Goal: Task Accomplishment & Management: Manage account settings

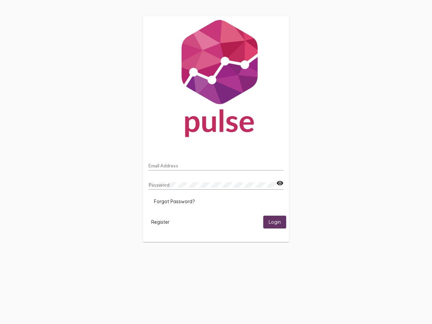
click at [216, 164] on input "Email Address" at bounding box center [216, 165] width 135 height 5
click at [280, 183] on mat-icon "visibility" at bounding box center [280, 183] width 7 height 8
click at [174, 202] on span "Forgot Password?" at bounding box center [174, 202] width 41 height 6
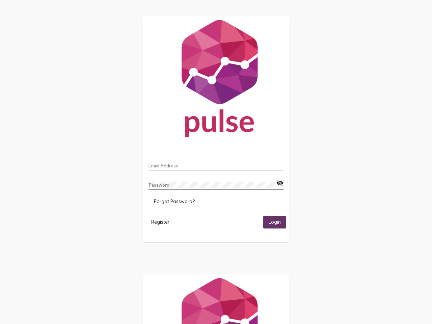
click at [160, 222] on span "Register" at bounding box center [160, 222] width 18 height 6
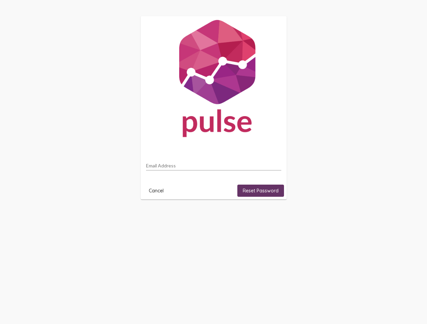
click at [275, 216] on html "Email Address Cancel Reset Password" at bounding box center [213, 108] width 427 height 216
